Goal: Find specific page/section: Find specific page/section

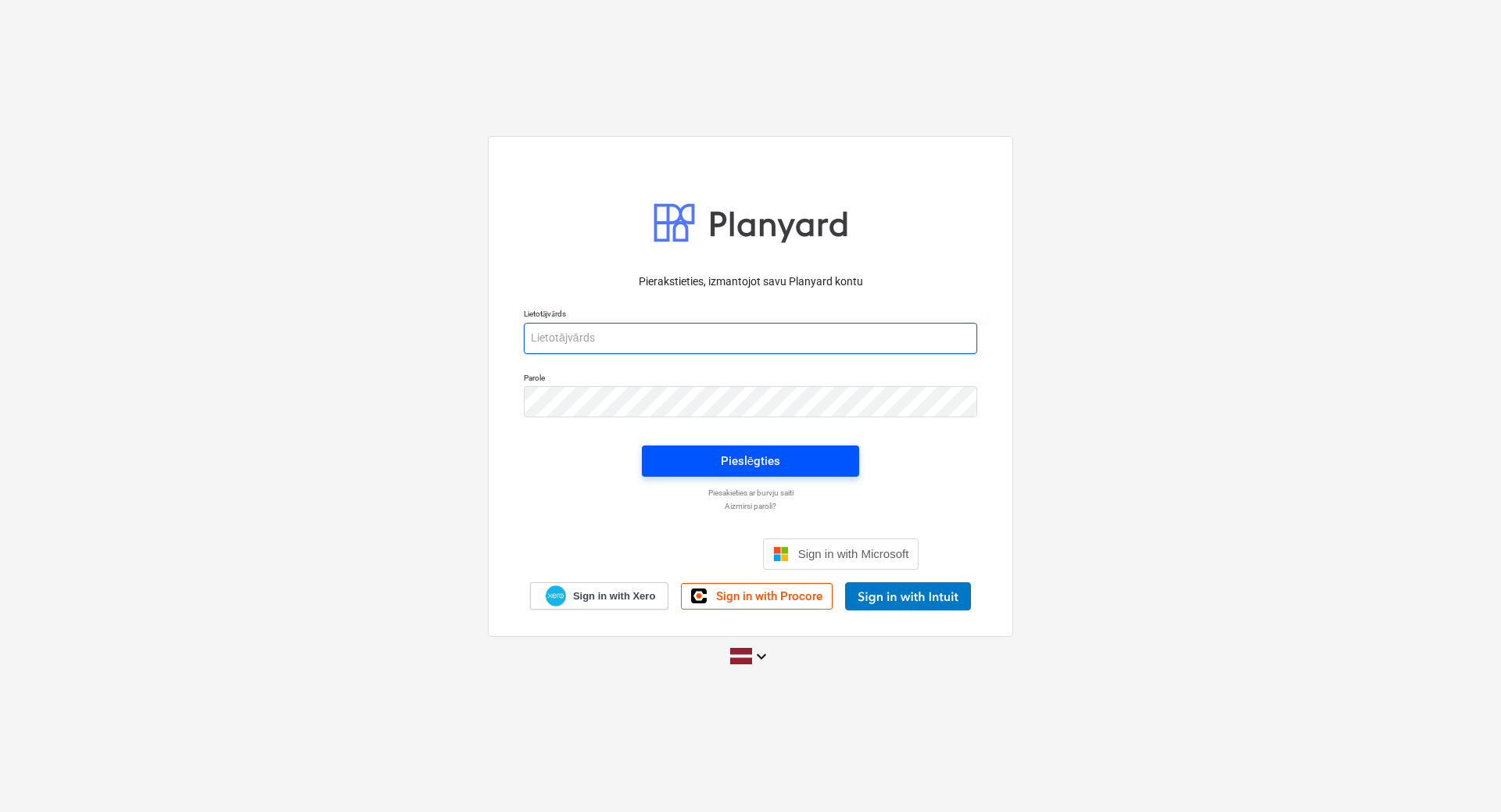
type input "[EMAIL_ADDRESS][PERSON_NAME][DOMAIN_NAME]"
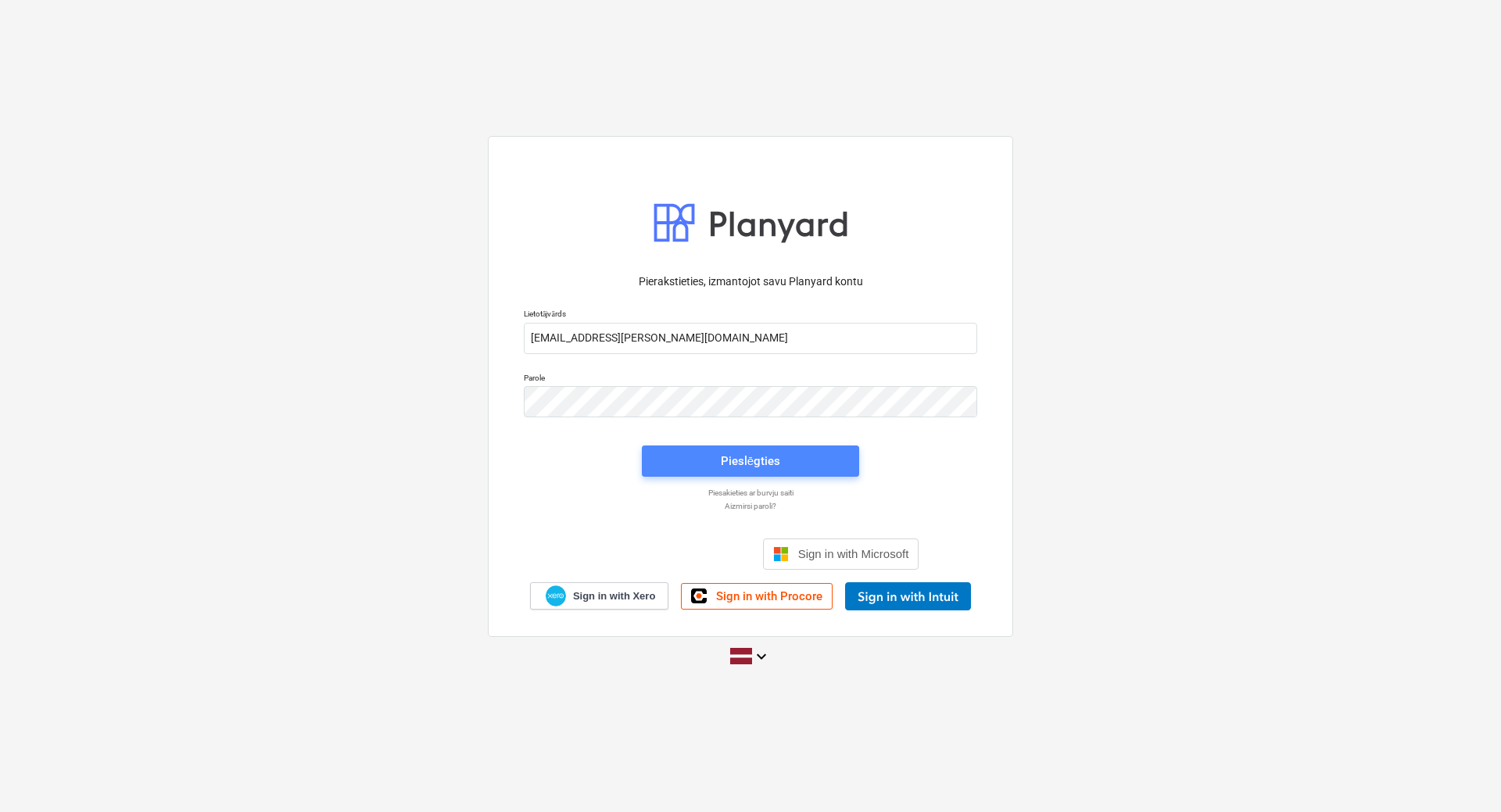
click at [778, 455] on div "Pieslēgties" at bounding box center [751, 461] width 60 height 20
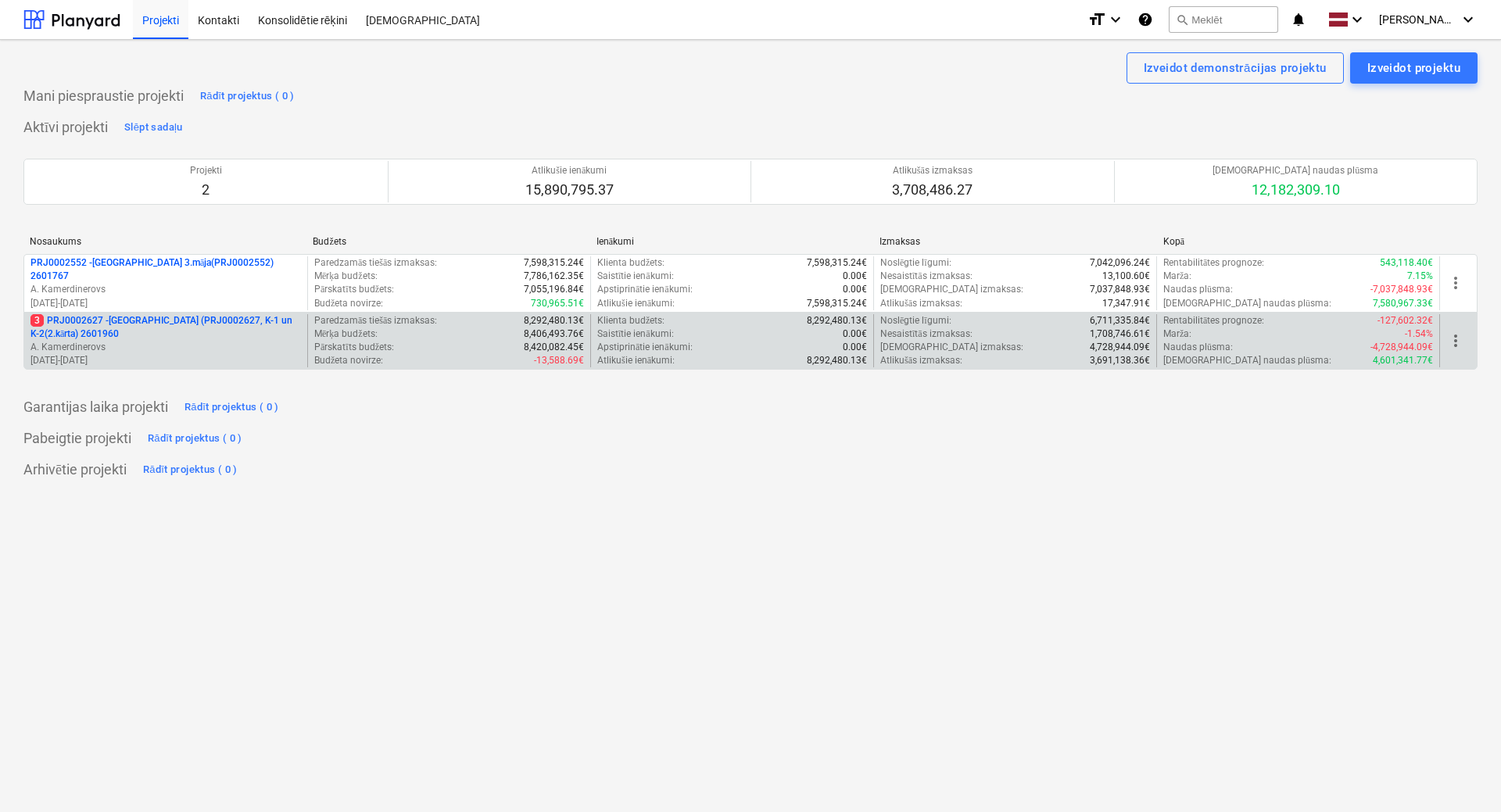
click at [190, 325] on p "3 PRJ0002627 - [GEOGRAPHIC_DATA] (PRJ0002627, K-1 un K-2(2.kārta) 2601960" at bounding box center [166, 327] width 270 height 27
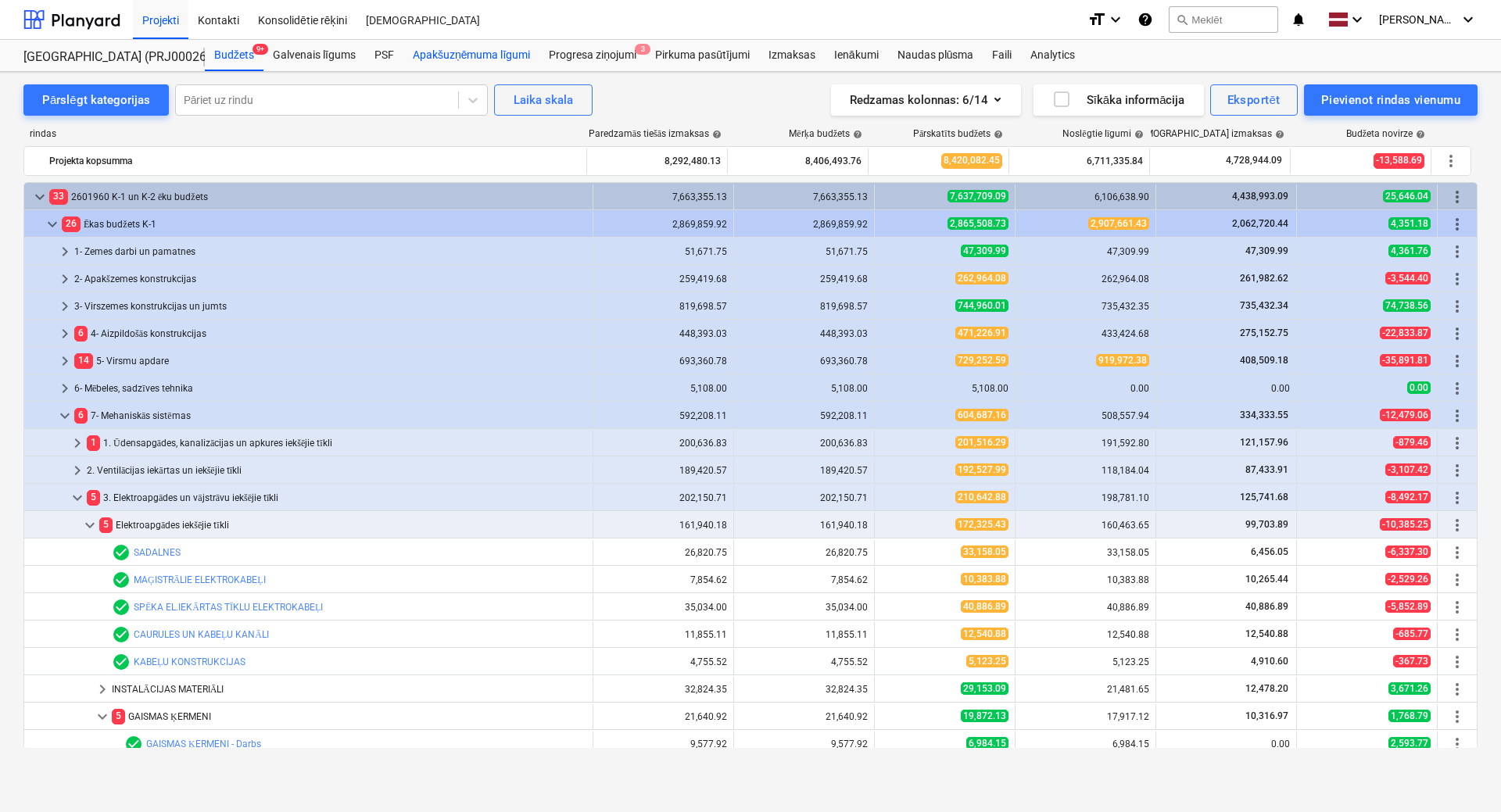
click at [487, 58] on div "Apakšuzņēmuma līgumi" at bounding box center [471, 56] width 136 height 31
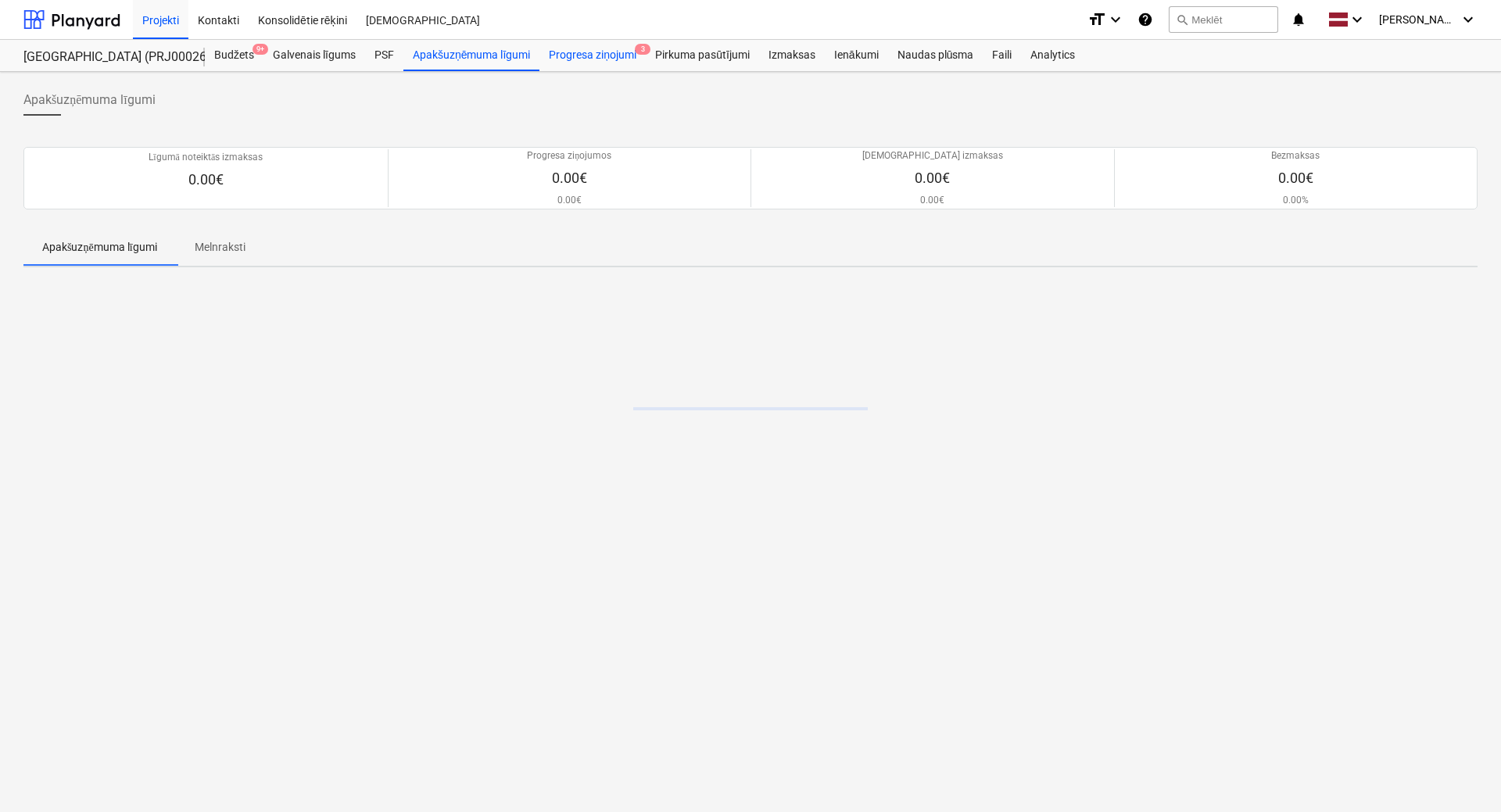
click at [579, 50] on div "Progresa ziņojumi 3" at bounding box center [592, 56] width 106 height 31
